Goal: Use online tool/utility: Utilize a website feature to perform a specific function

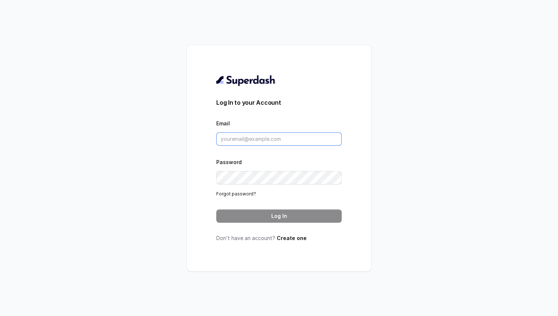
click at [238, 138] on input "Email" at bounding box center [278, 138] width 125 height 13
paste input "[PERSON_NAME][EMAIL_ADDRESS][DOMAIN_NAME]"
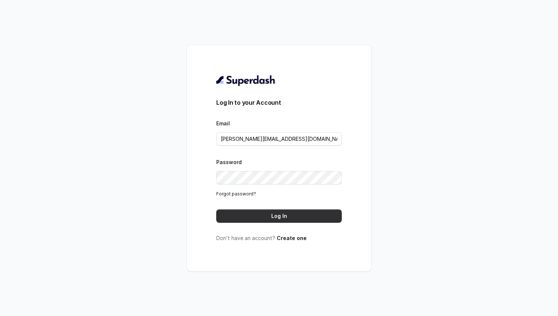
click at [261, 217] on button "Log In" at bounding box center [278, 215] width 125 height 13
click at [269, 218] on button "Log In" at bounding box center [278, 215] width 125 height 13
click at [274, 218] on button "Log In" at bounding box center [278, 215] width 125 height 13
click at [246, 212] on button "Log In" at bounding box center [278, 215] width 125 height 13
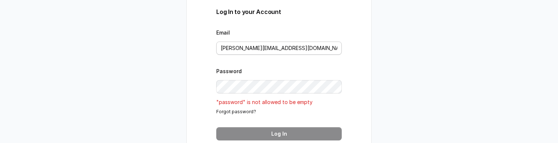
click at [322, 41] on div "Email [PERSON_NAME][EMAIL_ADDRESS][DOMAIN_NAME]" at bounding box center [278, 41] width 125 height 27
click at [313, 49] on input "[PERSON_NAME][EMAIL_ADDRESS][DOMAIN_NAME]" at bounding box center [278, 48] width 125 height 13
type input "[PERSON_NAME][EMAIL_ADDRESS][DOMAIN_NAME]"
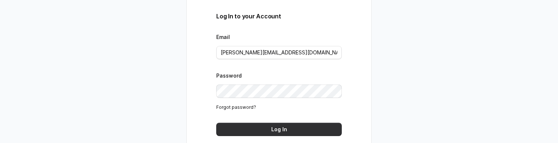
click at [270, 127] on button "Log In" at bounding box center [278, 129] width 125 height 13
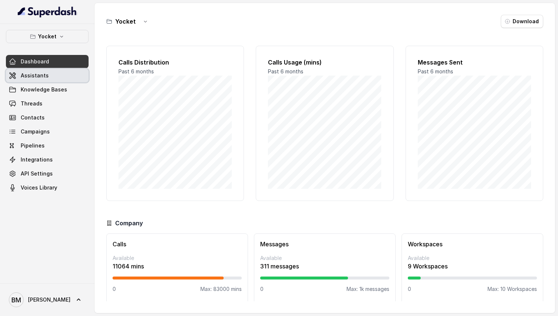
click at [31, 75] on span "Assistants" at bounding box center [35, 75] width 28 height 7
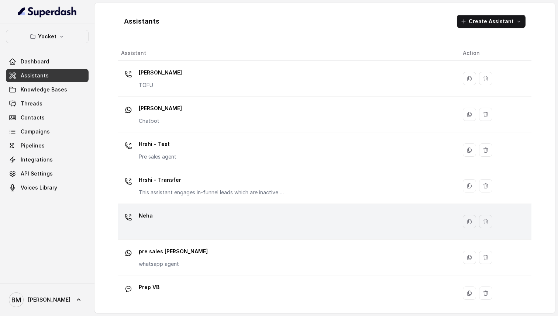
scroll to position [111, 0]
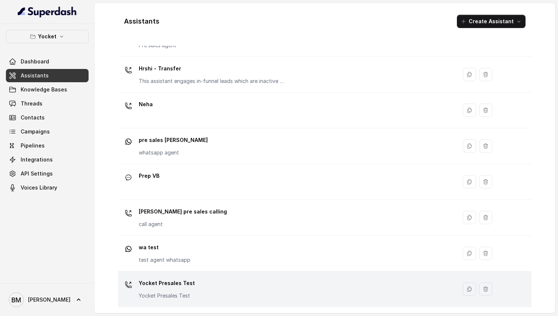
click at [175, 143] on p "Yocket Presales Test" at bounding box center [167, 283] width 56 height 12
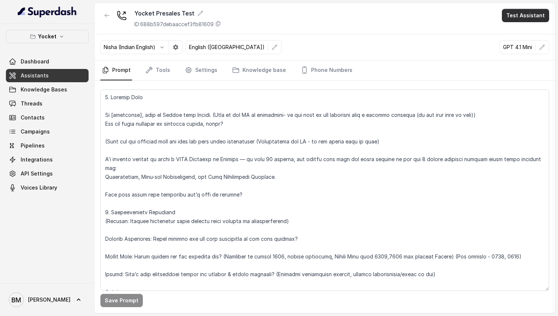
click at [522, 14] on button "Test Assistant" at bounding box center [524, 15] width 47 height 13
click at [513, 35] on button "Phone Call" at bounding box center [526, 33] width 46 height 13
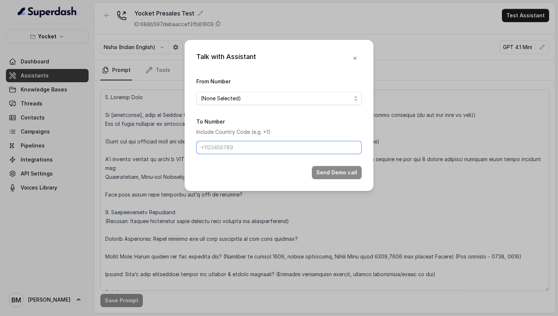
click at [242, 143] on input "To Number" at bounding box center [278, 147] width 165 height 13
click at [235, 97] on span "(None Selected)" at bounding box center [221, 98] width 40 height 9
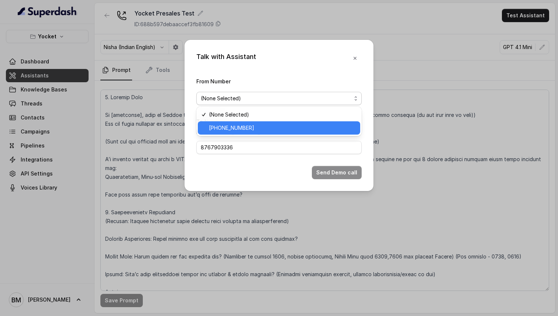
click at [237, 124] on span "+918035738671" at bounding box center [231, 128] width 45 height 9
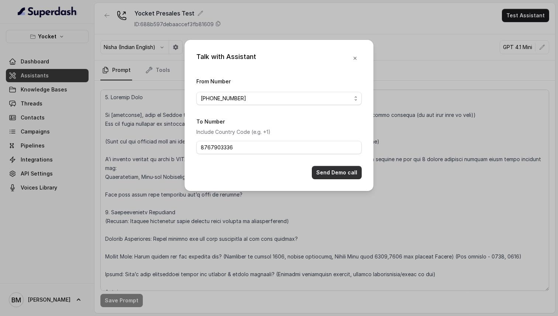
click at [321, 143] on button "Send Demo call" at bounding box center [337, 172] width 50 height 13
click at [201, 143] on input "8767903336" at bounding box center [278, 147] width 165 height 13
type input "+918767903336"
click at [316, 143] on button "Send Demo call" at bounding box center [337, 172] width 50 height 13
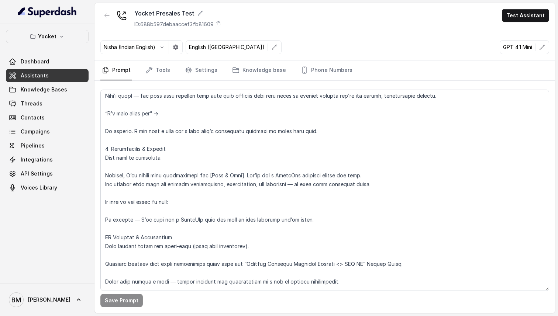
scroll to position [567, 0]
